Goal: Transaction & Acquisition: Purchase product/service

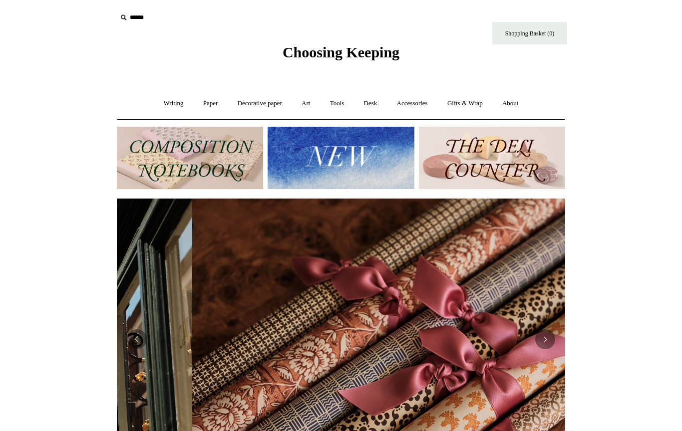
scroll to position [0, 887]
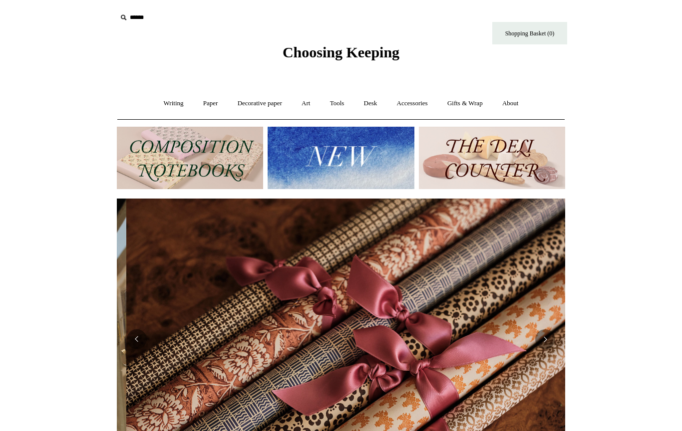
click at [230, 150] on img at bounding box center [190, 158] width 146 height 62
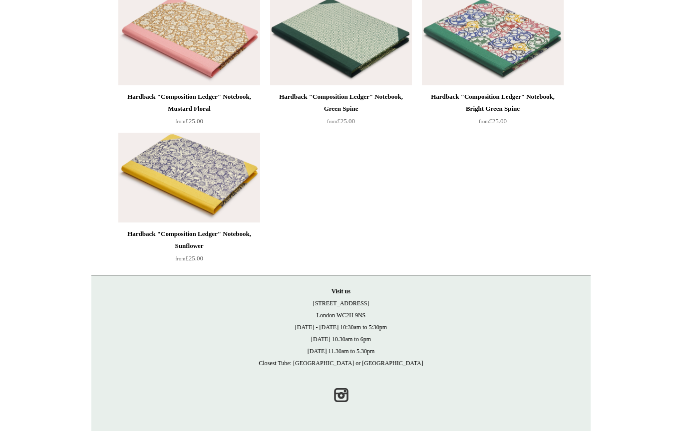
scroll to position [2880, 0]
click at [223, 182] on img at bounding box center [189, 178] width 142 height 90
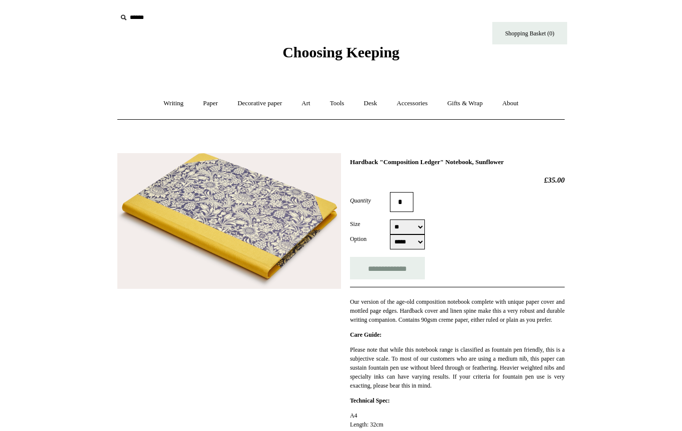
select select "**"
click at [265, 197] on img at bounding box center [229, 221] width 224 height 136
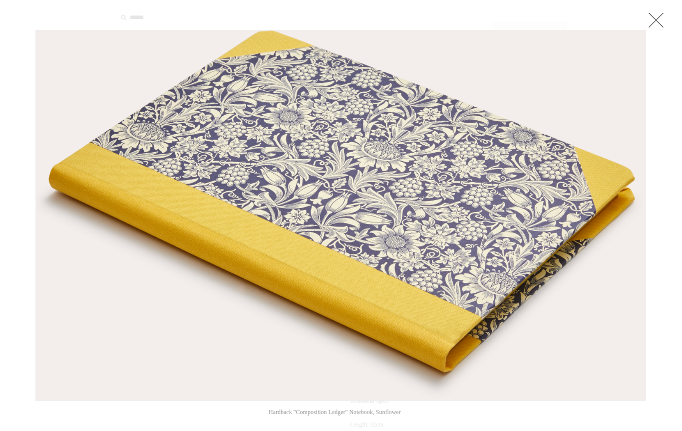
click at [649, 11] on link at bounding box center [656, 20] width 20 height 20
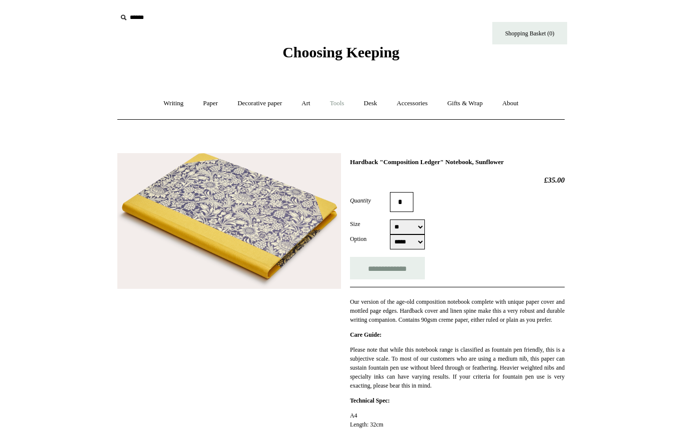
click at [333, 104] on link "Tools +" at bounding box center [337, 103] width 32 height 26
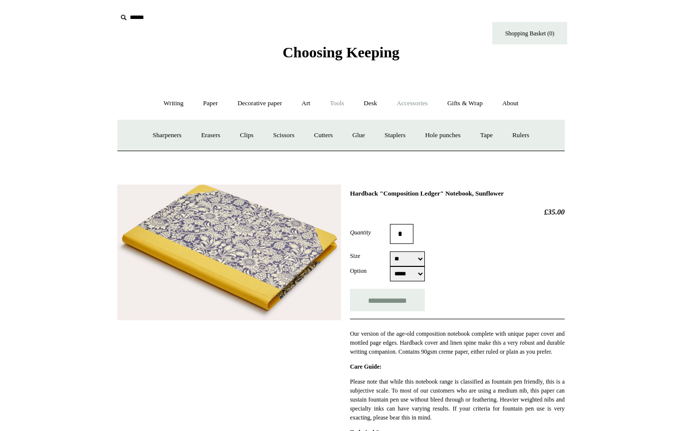
click at [409, 103] on link "Accessories +" at bounding box center [412, 103] width 49 height 26
